Goal: Register for event/course

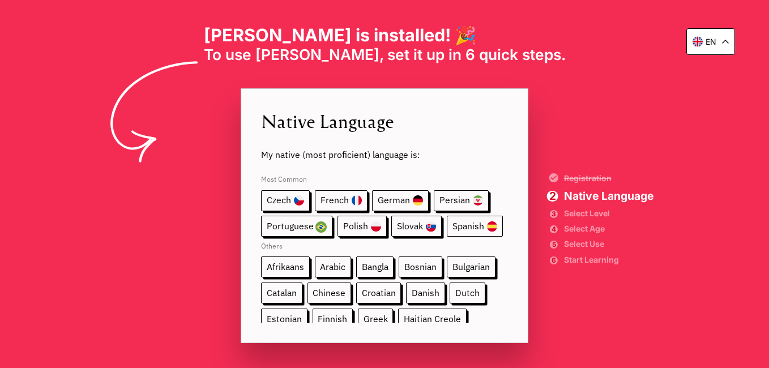
click at [467, 220] on span "Spanish" at bounding box center [475, 226] width 56 height 21
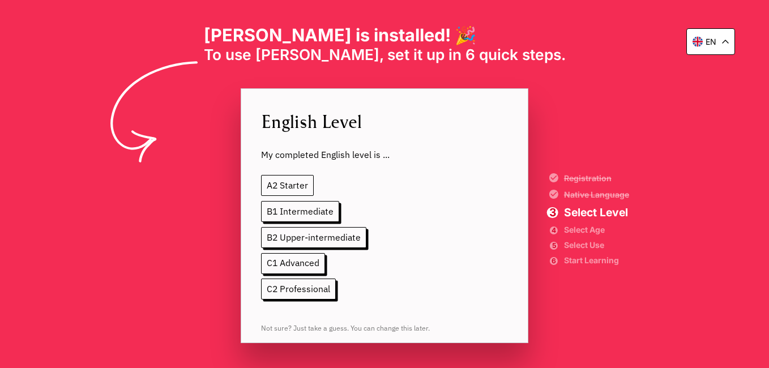
click at [298, 182] on span "A2 Starter" at bounding box center [287, 185] width 53 height 21
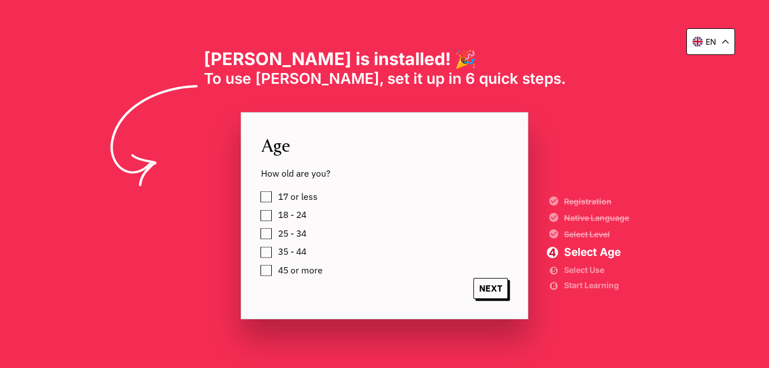
click at [274, 212] on label "18 - 24" at bounding box center [290, 215] width 32 height 16
click at [488, 294] on span "NEXT" at bounding box center [491, 288] width 35 height 21
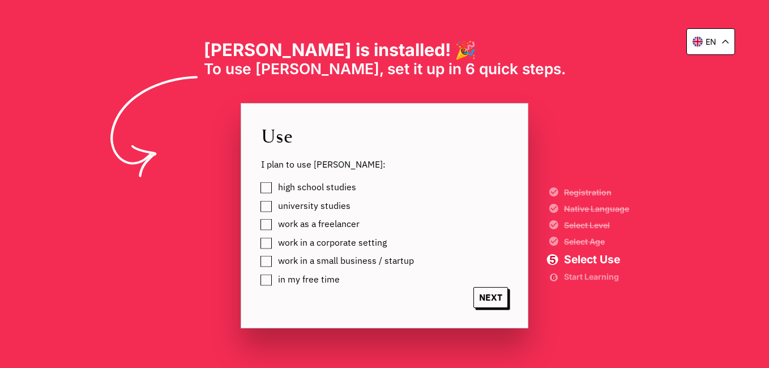
click at [274, 284] on label "in my free time" at bounding box center [307, 280] width 66 height 16
click at [487, 292] on span "NEXT" at bounding box center [491, 297] width 35 height 21
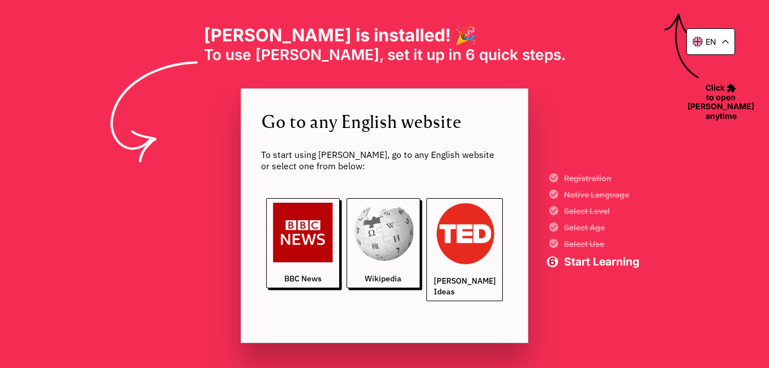
click at [461, 271] on link "[PERSON_NAME] Ideas" at bounding box center [465, 249] width 76 height 103
click at [726, 44] on div "en" at bounding box center [711, 41] width 49 height 27
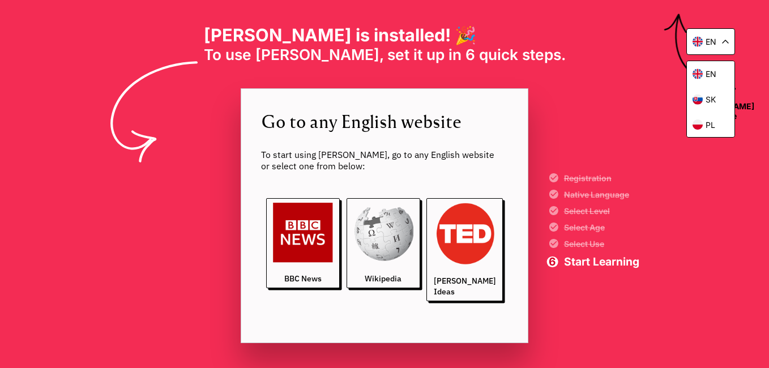
click at [633, 41] on div "en en sk [PERSON_NAME] is installed! 🎉 To use [PERSON_NAME], set it up in 6 qui…" at bounding box center [384, 184] width 769 height 368
click at [522, 50] on div "en en sk [PERSON_NAME] is installed! 🎉 To use [PERSON_NAME], set it up in 6 qui…" at bounding box center [384, 184] width 769 height 368
